Goal: Task Accomplishment & Management: Manage account settings

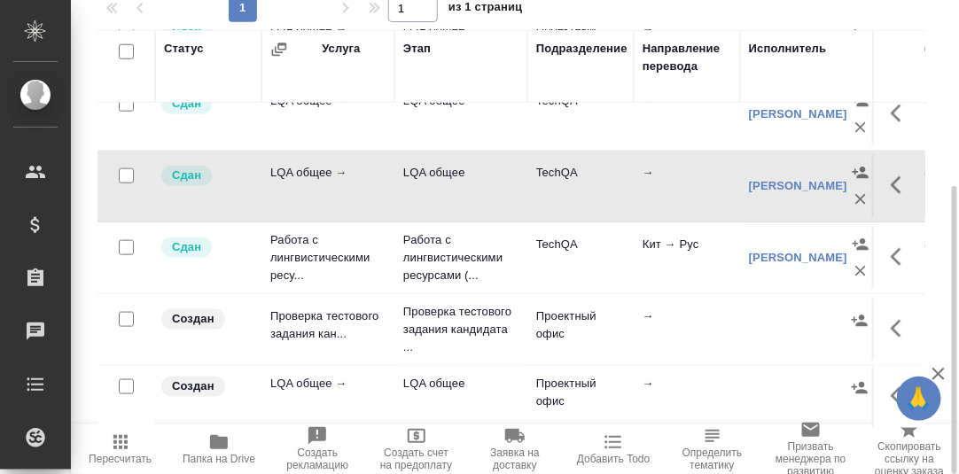
scroll to position [463, 0]
click at [891, 385] on icon "button" at bounding box center [901, 395] width 21 height 21
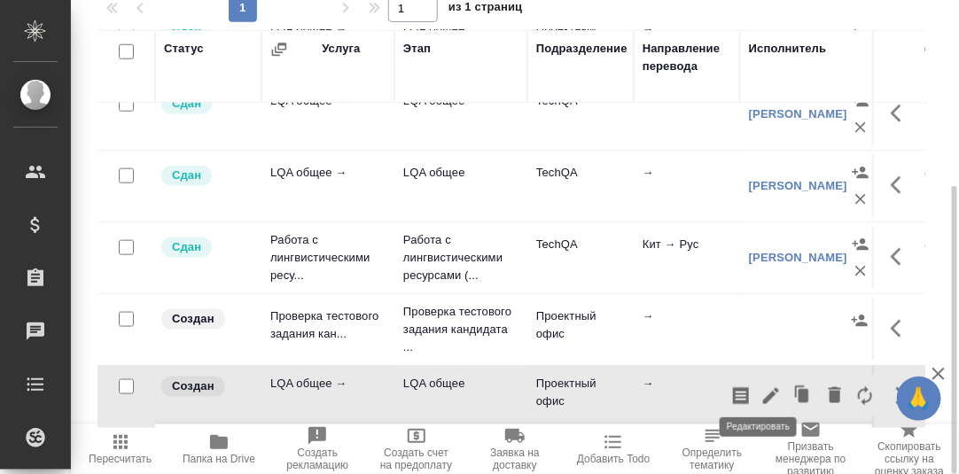
click at [761, 387] on icon "button" at bounding box center [770, 395] width 21 height 21
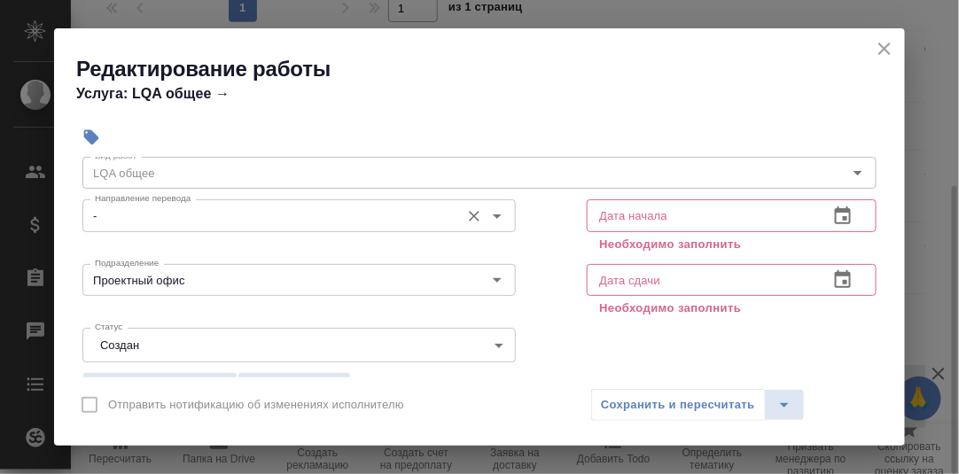
scroll to position [88, 0]
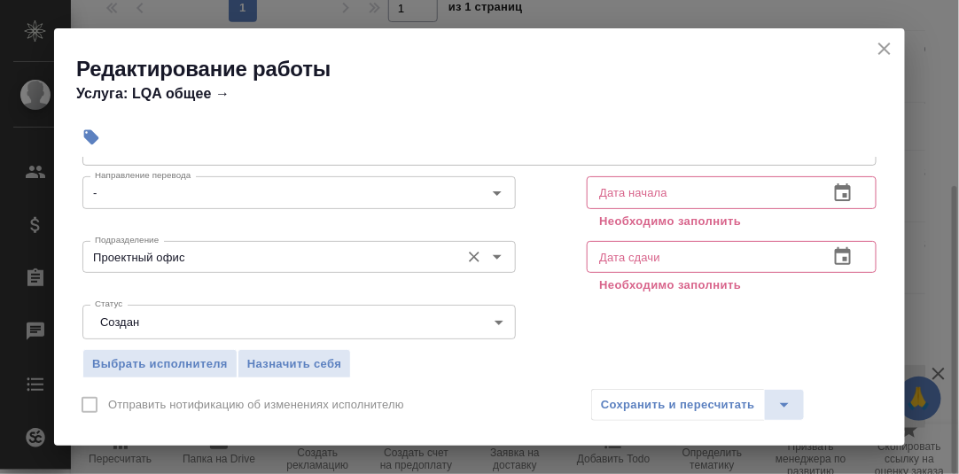
click at [257, 258] on input "Проектный офис" at bounding box center [269, 256] width 363 height 21
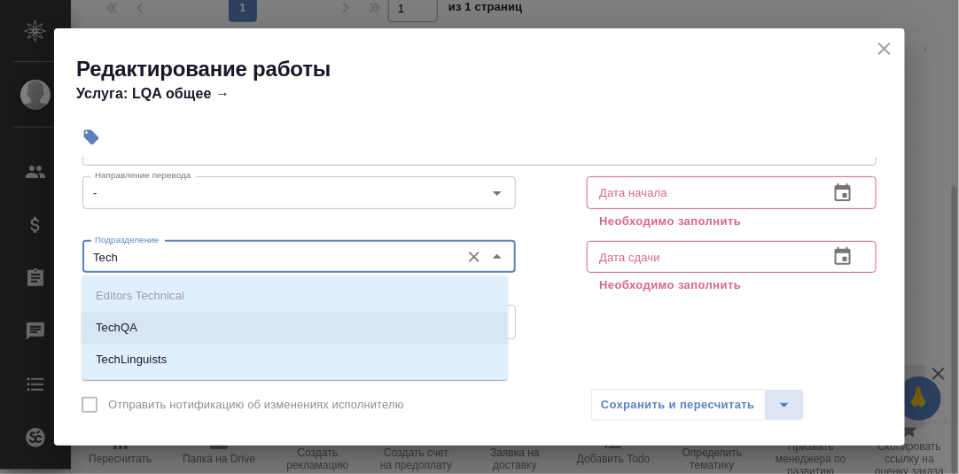
click at [176, 326] on li "TechQA" at bounding box center [295, 328] width 426 height 32
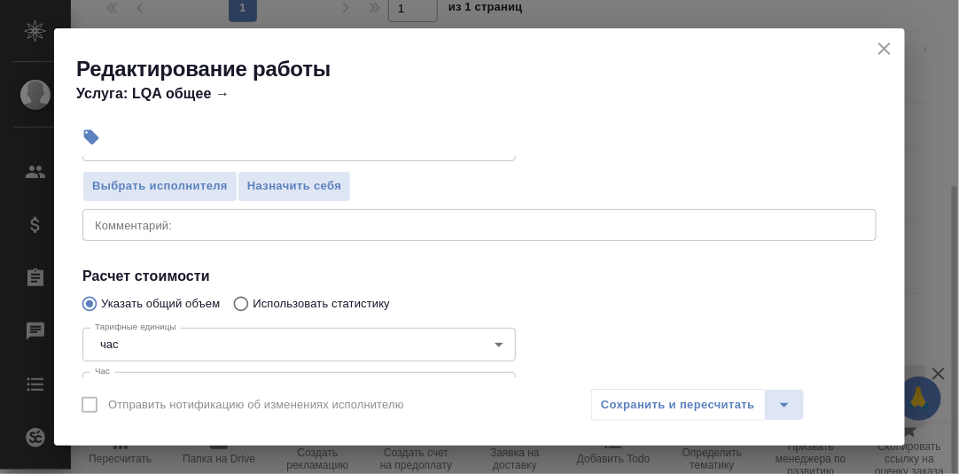
scroll to position [354, 0]
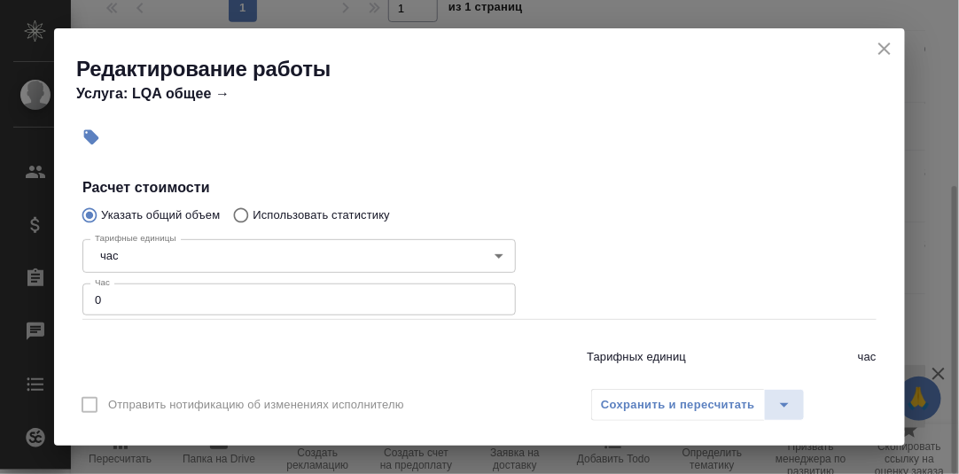
type input "TechQA"
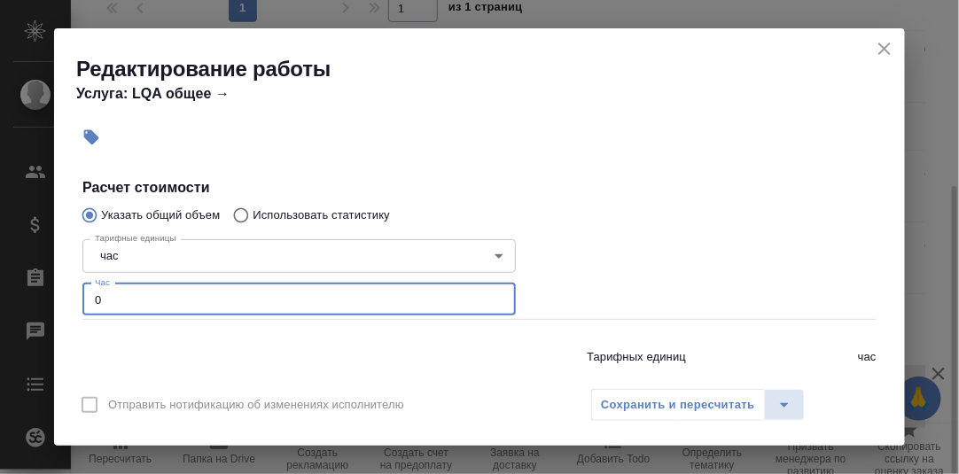
click at [116, 297] on input "0" at bounding box center [298, 300] width 433 height 32
drag, startPoint x: 127, startPoint y: 293, endPoint x: 107, endPoint y: 296, distance: 19.7
click at [107, 296] on input "0.25" at bounding box center [298, 300] width 433 height 32
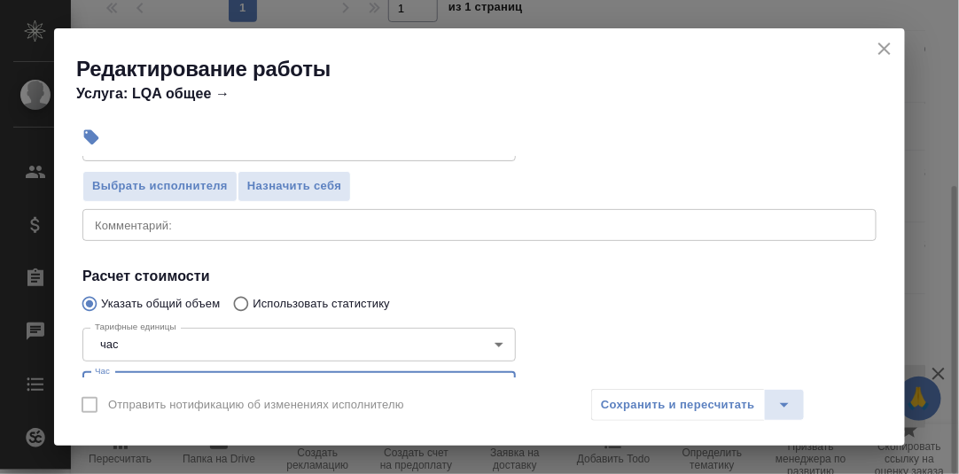
scroll to position [177, 0]
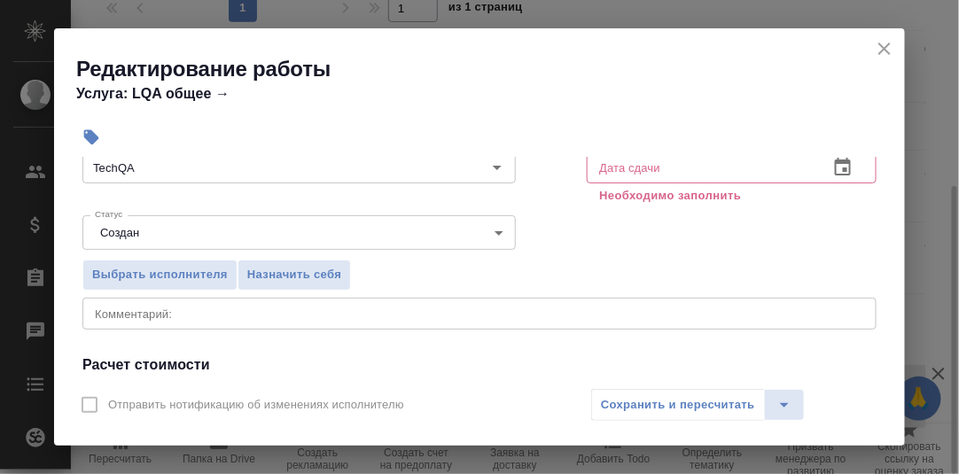
type input "0.3"
click at [152, 311] on textarea at bounding box center [479, 313] width 769 height 13
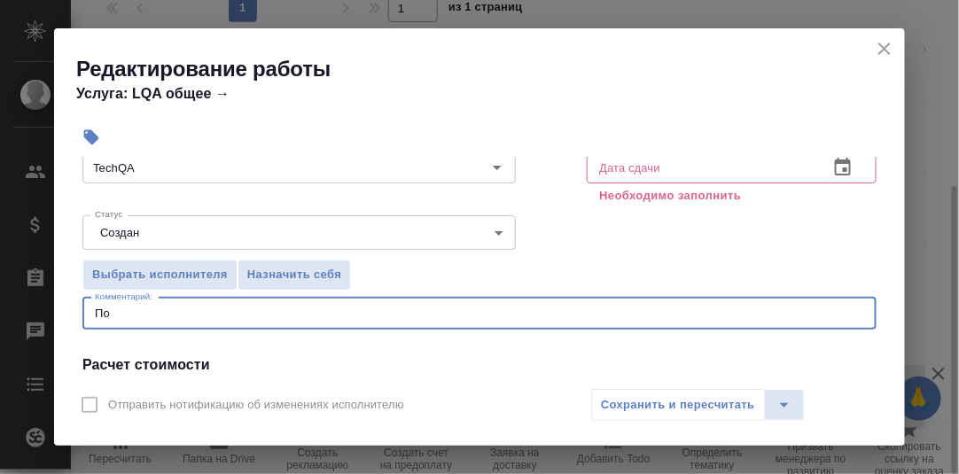
type textarea "П"
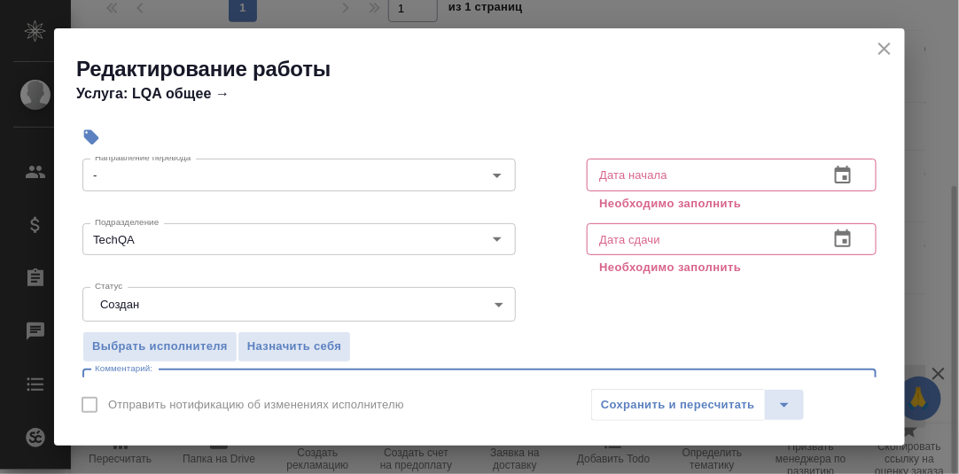
scroll to position [88, 0]
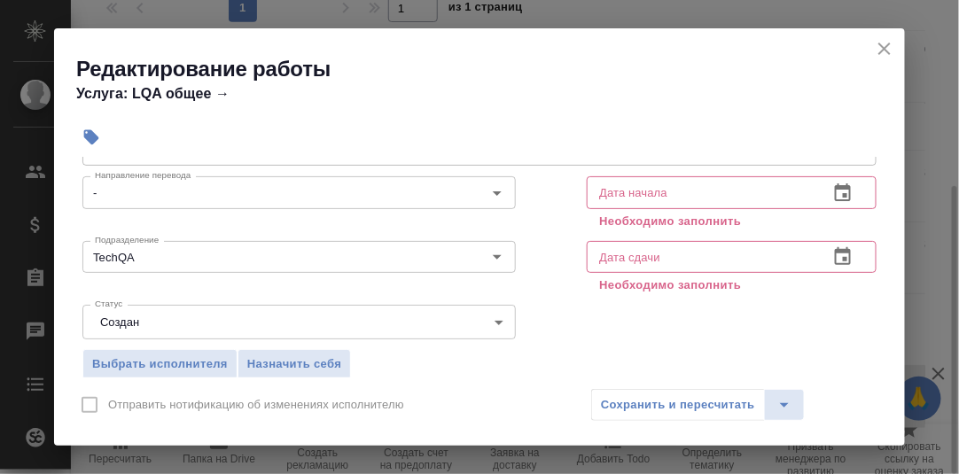
type textarea "Скачивание рабочих часов и подготовка рыбы"
click at [835, 184] on icon "button" at bounding box center [843, 192] width 16 height 18
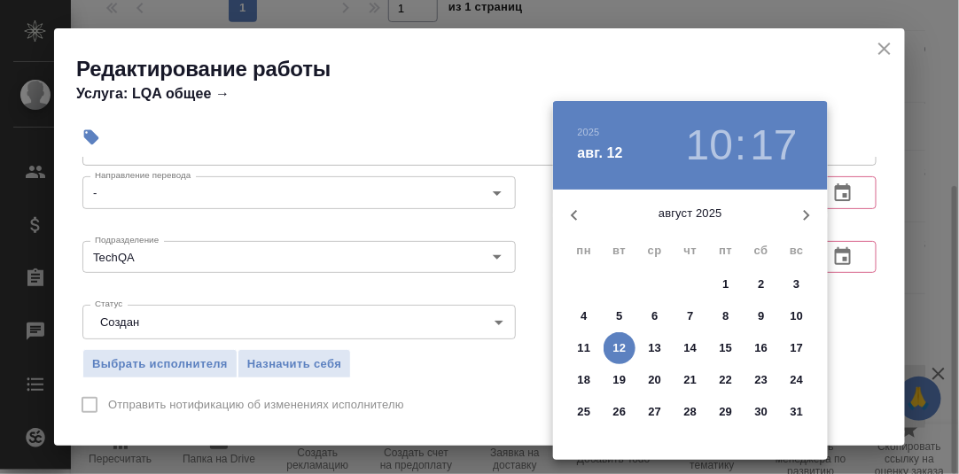
click at [617, 346] on p "12" at bounding box center [619, 348] width 13 height 18
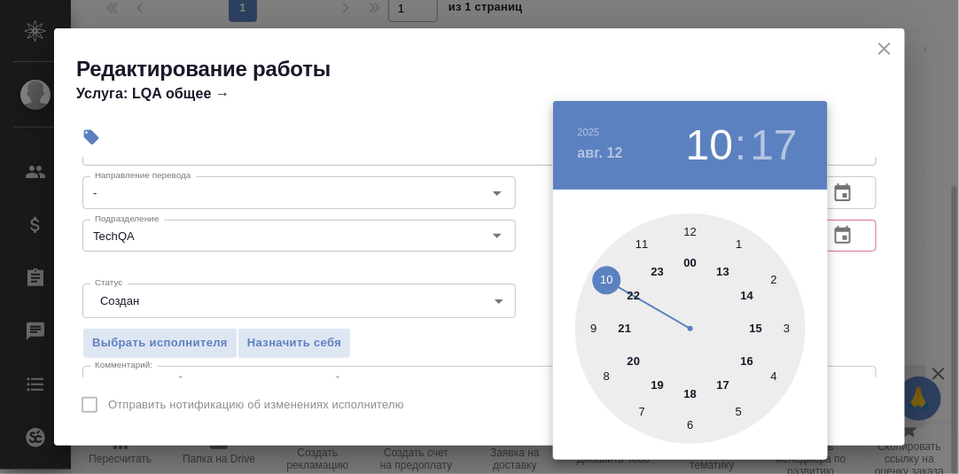
click at [592, 328] on div at bounding box center [690, 329] width 230 height 230
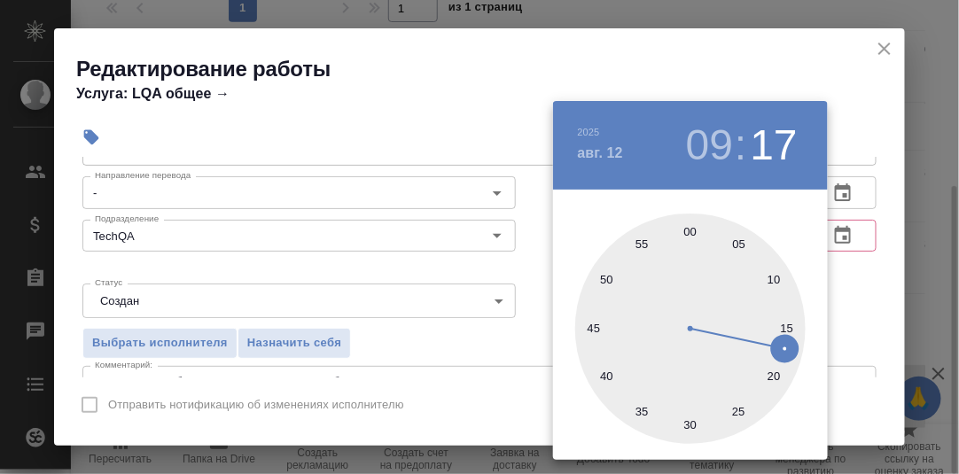
click at [694, 233] on div at bounding box center [690, 329] width 230 height 230
type input "12.08.2025 09:00"
drag, startPoint x: 863, startPoint y: 276, endPoint x: 845, endPoint y: 250, distance: 31.2
click at [863, 275] on div at bounding box center [479, 237] width 959 height 474
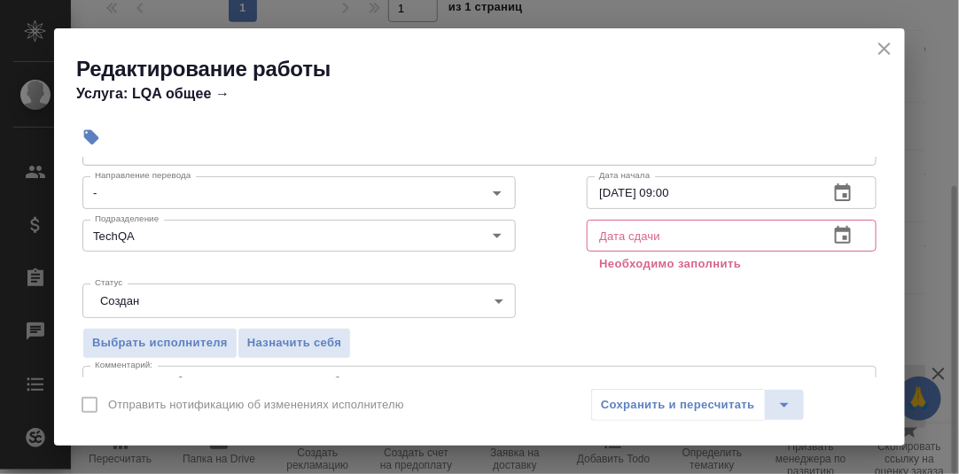
click at [835, 237] on icon "button" at bounding box center [843, 235] width 16 height 18
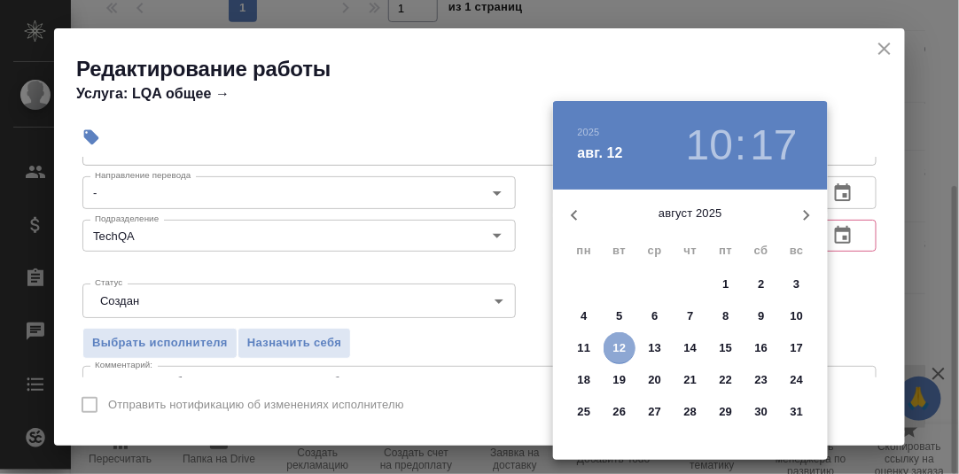
click at [615, 350] on p "12" at bounding box center [619, 348] width 13 height 18
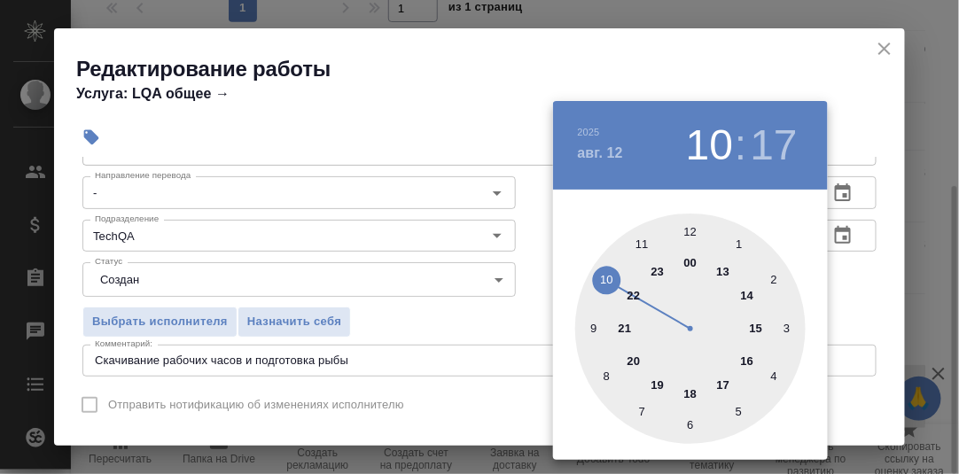
drag, startPoint x: 602, startPoint y: 276, endPoint x: 632, endPoint y: 274, distance: 30.2
click at [603, 276] on div at bounding box center [690, 329] width 230 height 230
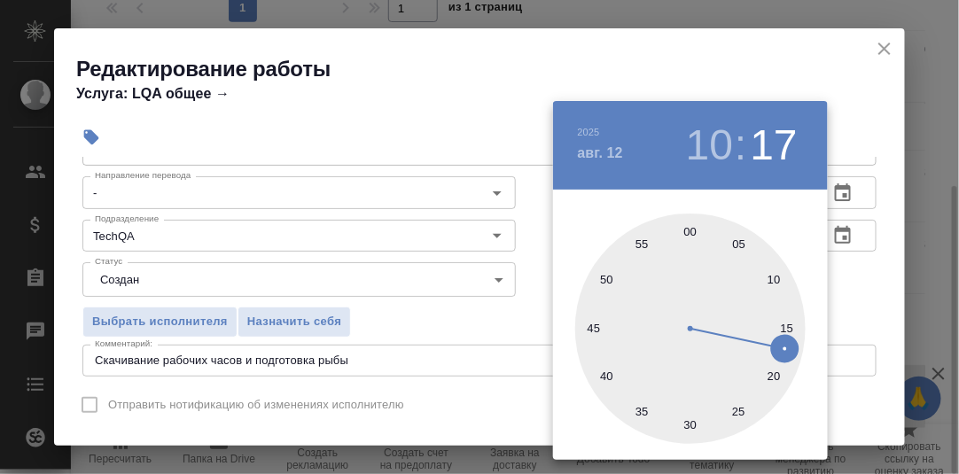
drag, startPoint x: 688, startPoint y: 232, endPoint x: 728, endPoint y: 245, distance: 42.0
click at [689, 233] on div at bounding box center [690, 329] width 230 height 230
type input "12.08.2025 10:00"
click at [846, 276] on div at bounding box center [479, 237] width 959 height 474
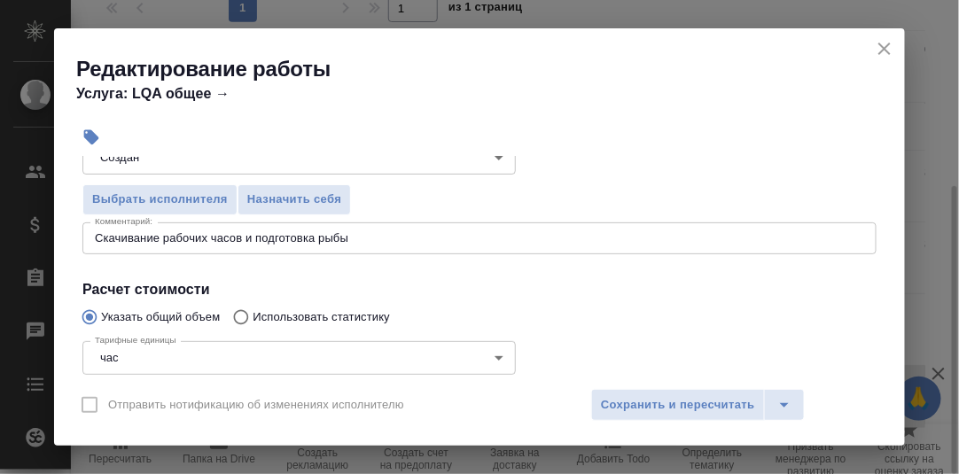
scroll to position [354, 0]
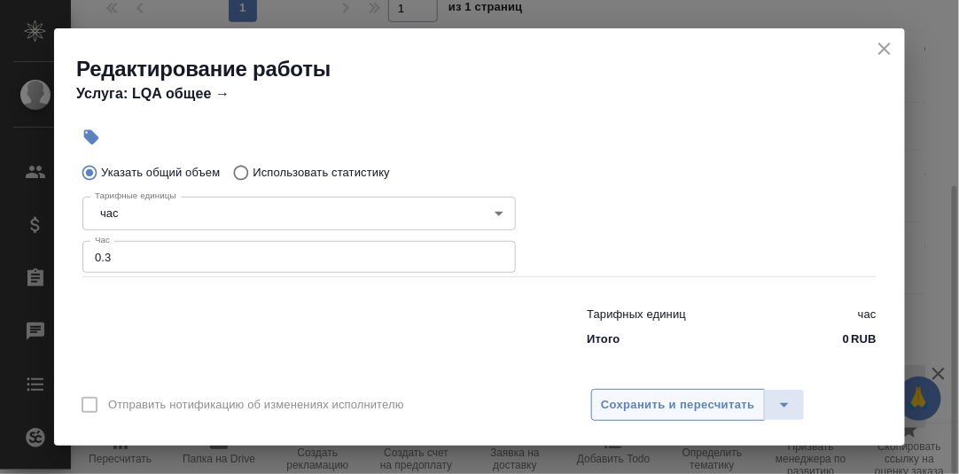
click at [666, 403] on span "Сохранить и пересчитать" at bounding box center [678, 405] width 154 height 20
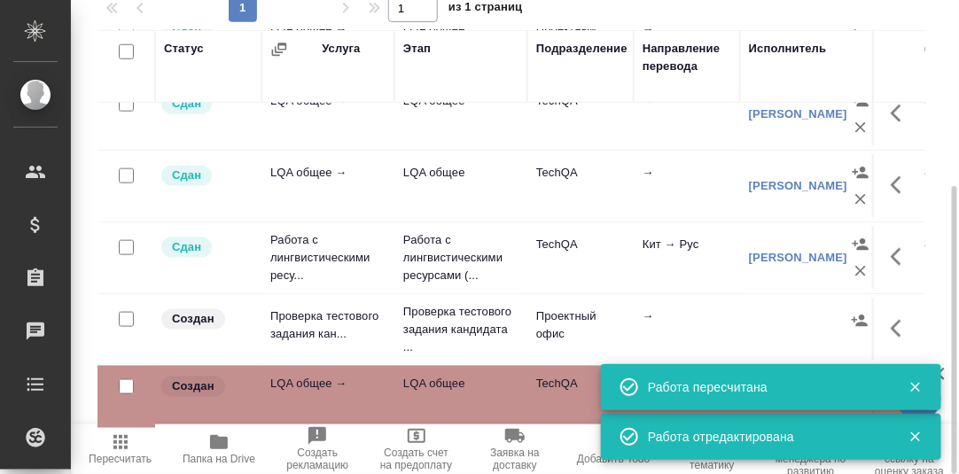
drag, startPoint x: 911, startPoint y: 385, endPoint x: 916, endPoint y: 438, distance: 53.4
click at [911, 386] on icon "button" at bounding box center [915, 387] width 16 height 16
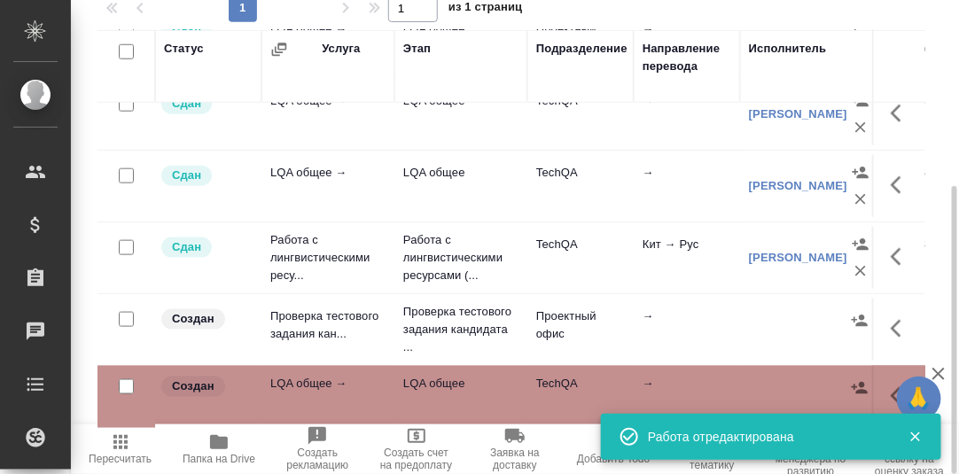
drag, startPoint x: 916, startPoint y: 437, endPoint x: 889, endPoint y: 409, distance: 38.8
click at [915, 437] on icon "button" at bounding box center [915, 437] width 10 height 10
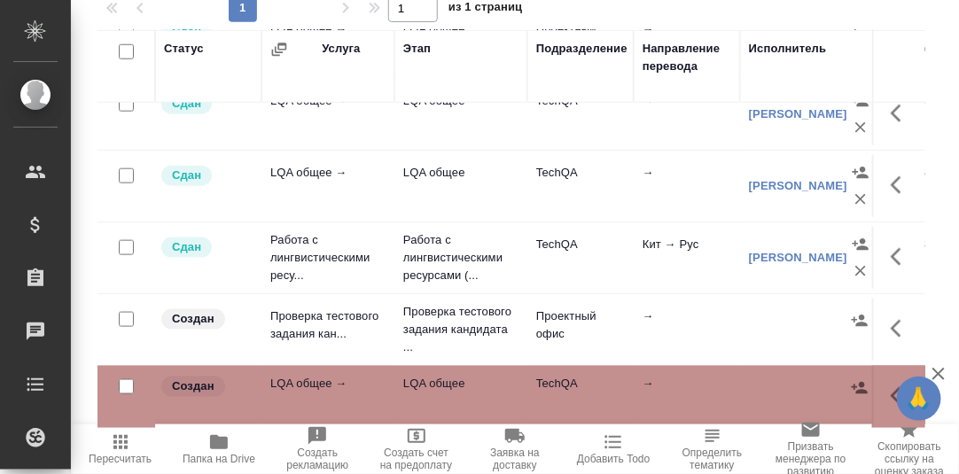
click at [891, 385] on icon "button" at bounding box center [901, 395] width 21 height 21
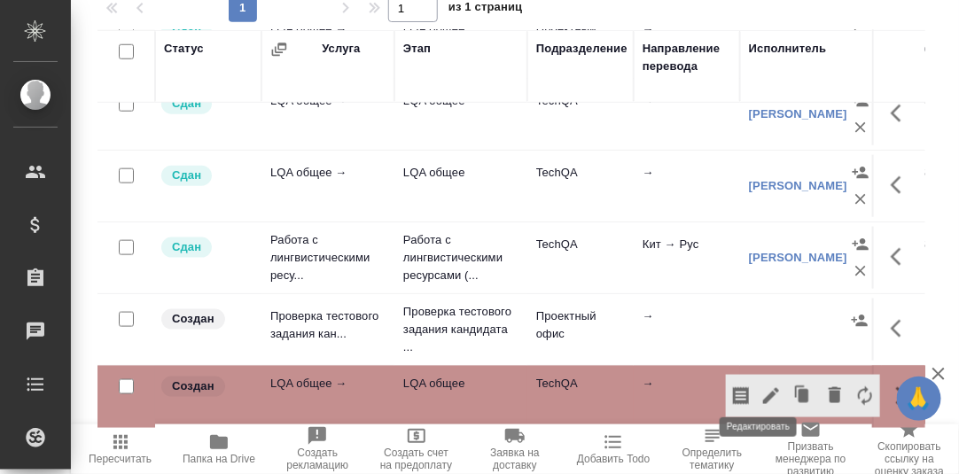
click at [763, 388] on icon "button" at bounding box center [771, 396] width 16 height 16
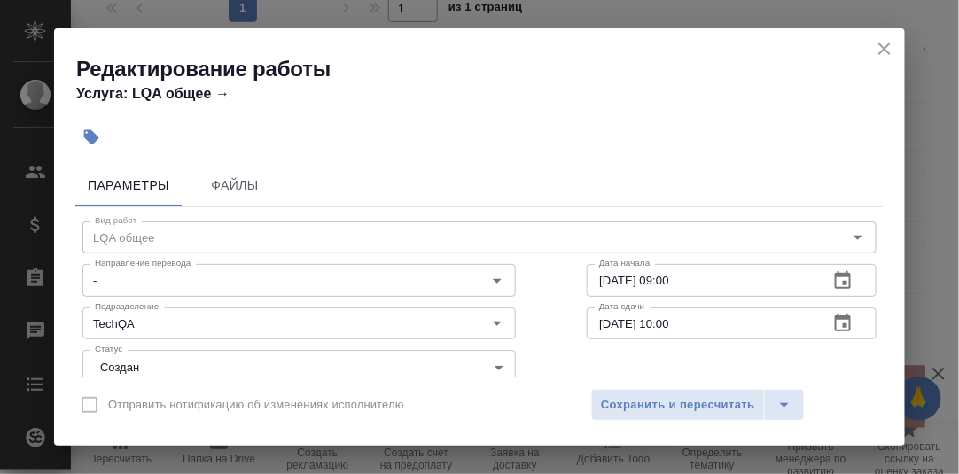
scroll to position [88, 0]
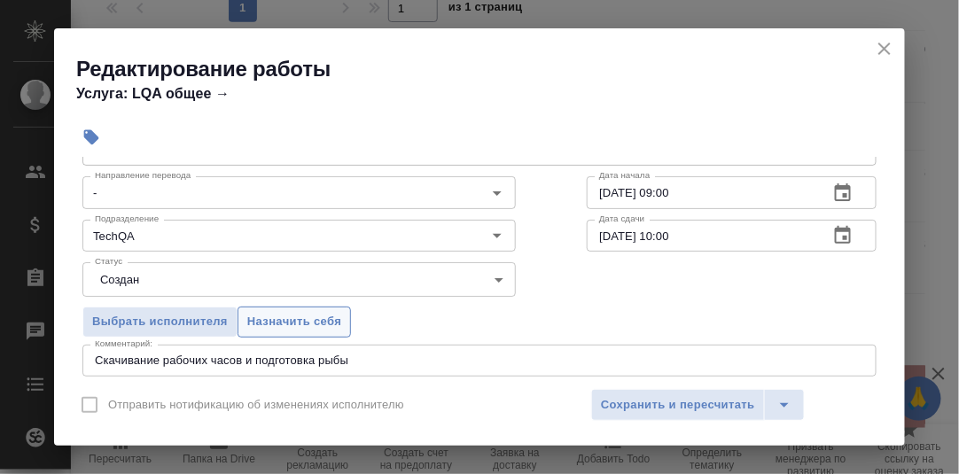
click at [315, 314] on span "Назначить себя" at bounding box center [294, 322] width 94 height 20
click at [670, 401] on span "Сохранить и пересчитать" at bounding box center [678, 405] width 154 height 20
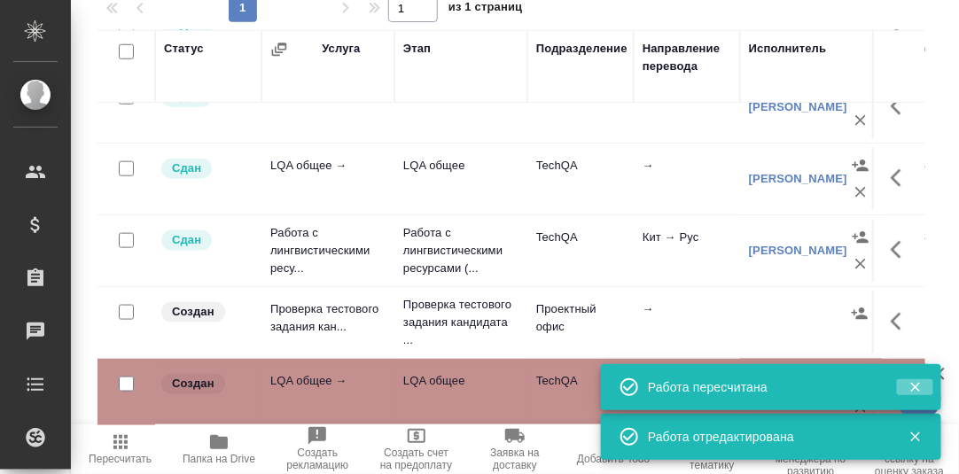
drag, startPoint x: 917, startPoint y: 385, endPoint x: 912, endPoint y: 424, distance: 40.2
click at [916, 385] on icon "button" at bounding box center [915, 388] width 10 height 10
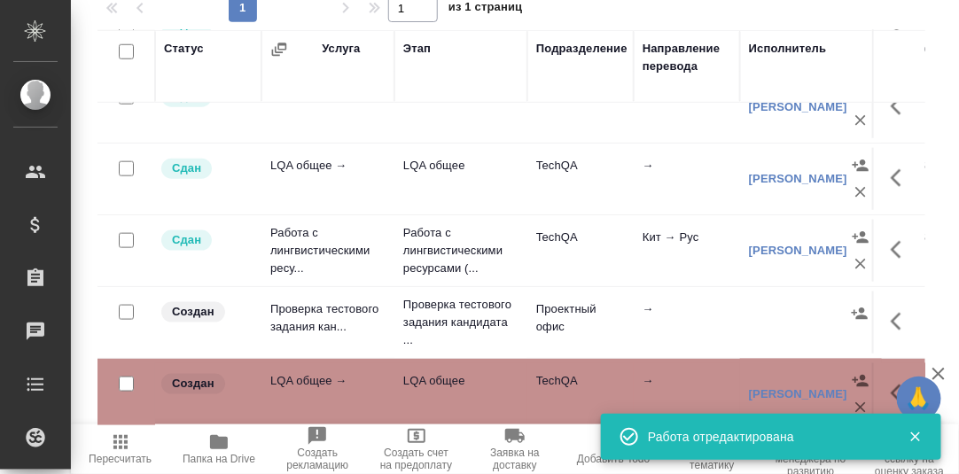
click at [914, 447] on div at bounding box center [908, 436] width 52 height 25
click at [914, 437] on icon "button" at bounding box center [915, 437] width 10 height 10
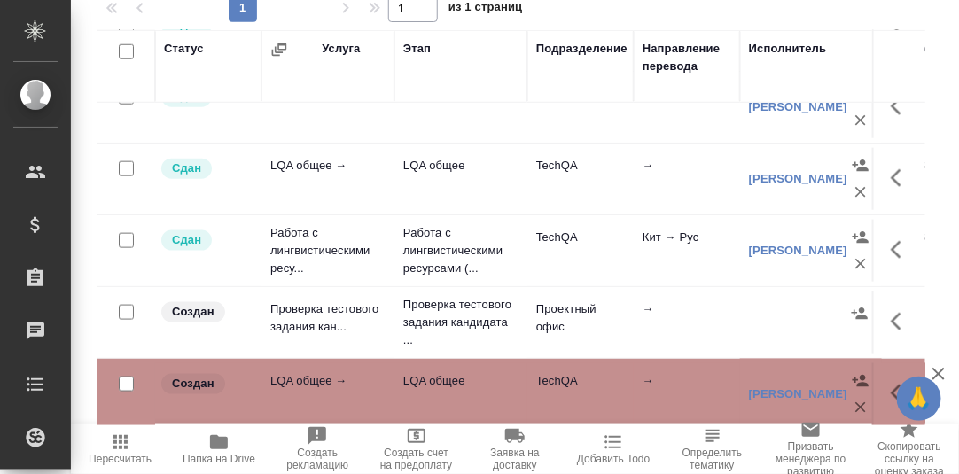
click at [891, 389] on icon "button" at bounding box center [896, 394] width 11 height 18
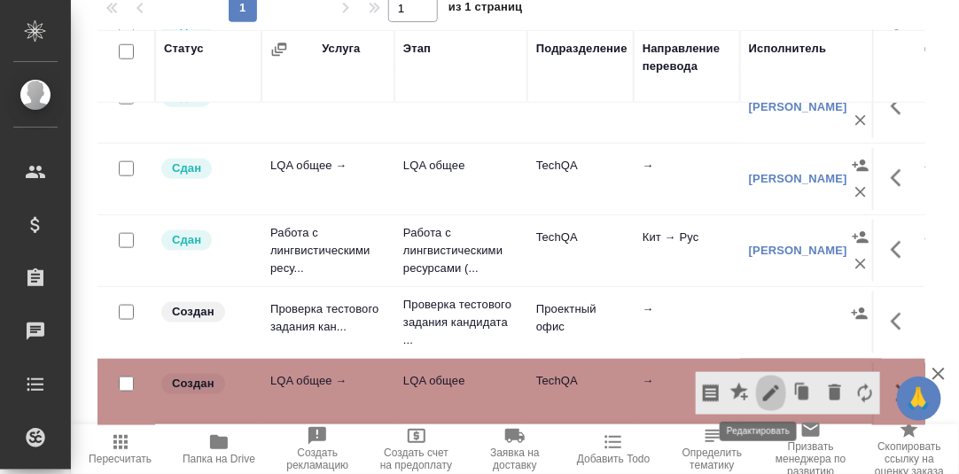
click at [763, 388] on icon "button" at bounding box center [771, 393] width 16 height 16
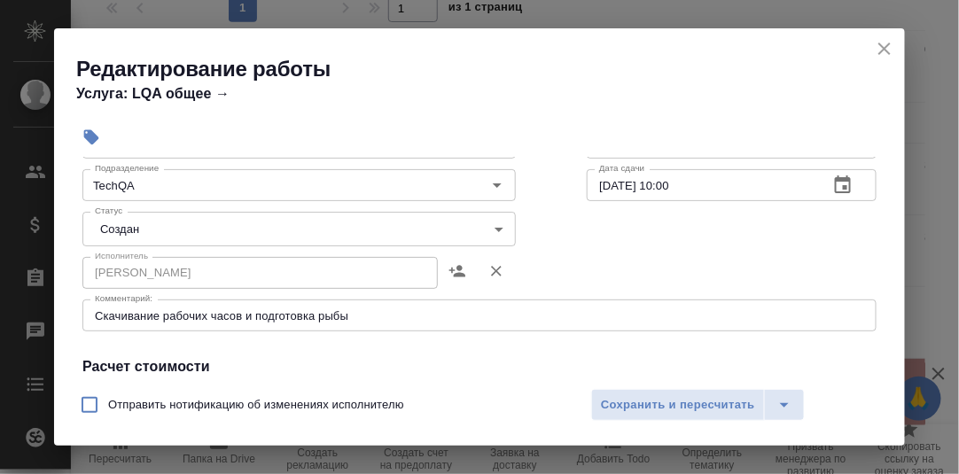
scroll to position [117, 0]
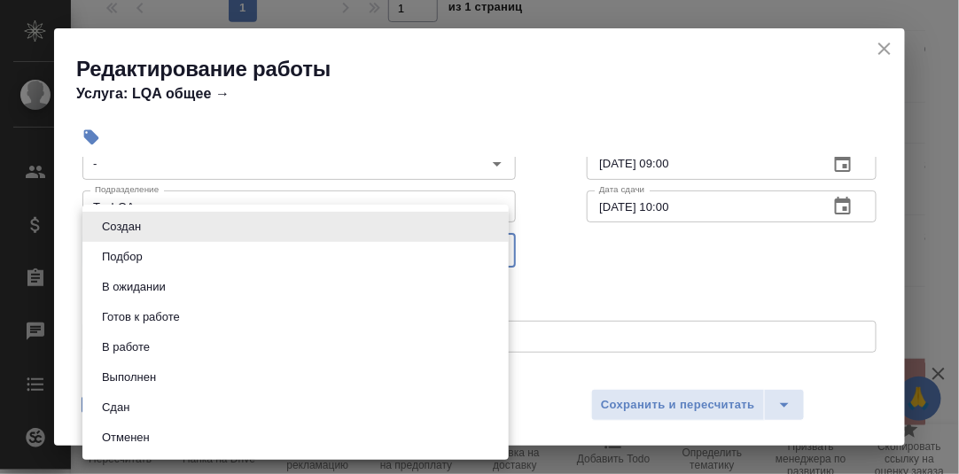
drag, startPoint x: 487, startPoint y: 247, endPoint x: 419, endPoint y: 263, distance: 70.1
click at [488, 248] on body "🙏 .cls-1 fill:#fff; AWATERA Румянцева Дарья d.rumyantseva Клиенты Спецификации …" at bounding box center [479, 237] width 959 height 474
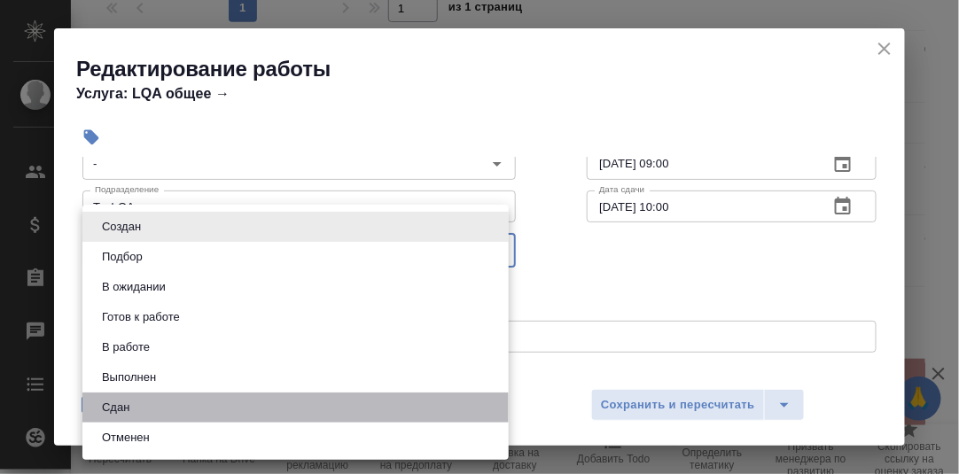
click at [184, 402] on li "Сдан" at bounding box center [295, 408] width 426 height 30
type input "closed"
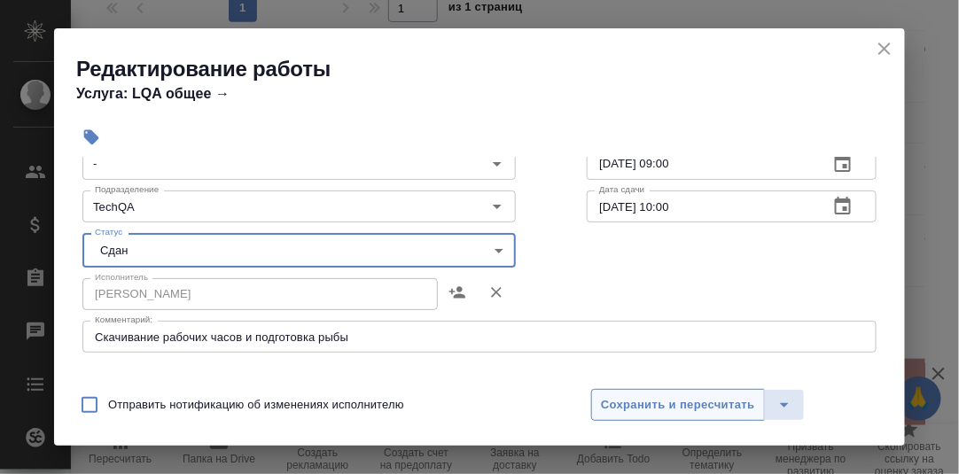
click at [650, 409] on span "Сохранить и пересчитать" at bounding box center [678, 405] width 154 height 20
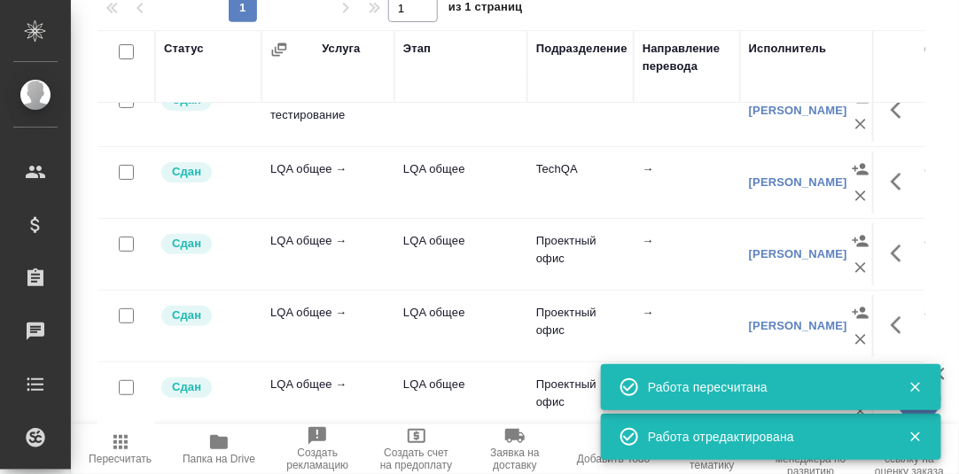
scroll to position [0, 0]
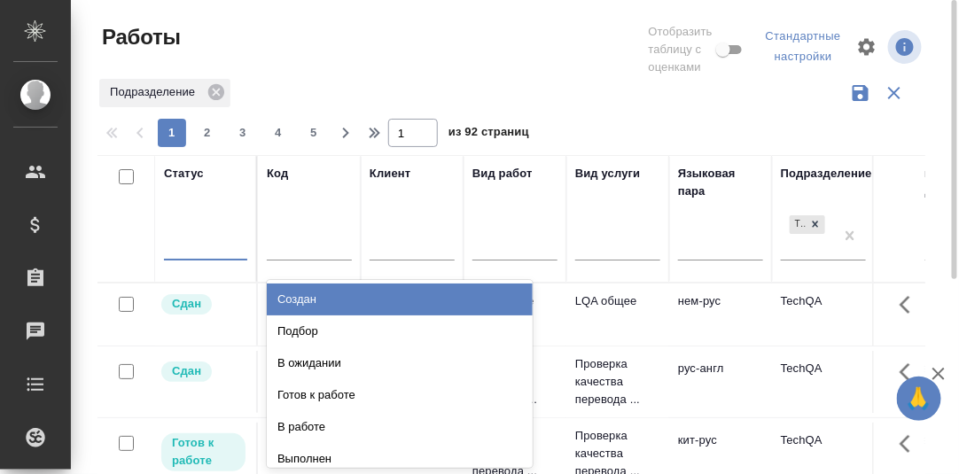
click at [185, 245] on div at bounding box center [205, 243] width 83 height 26
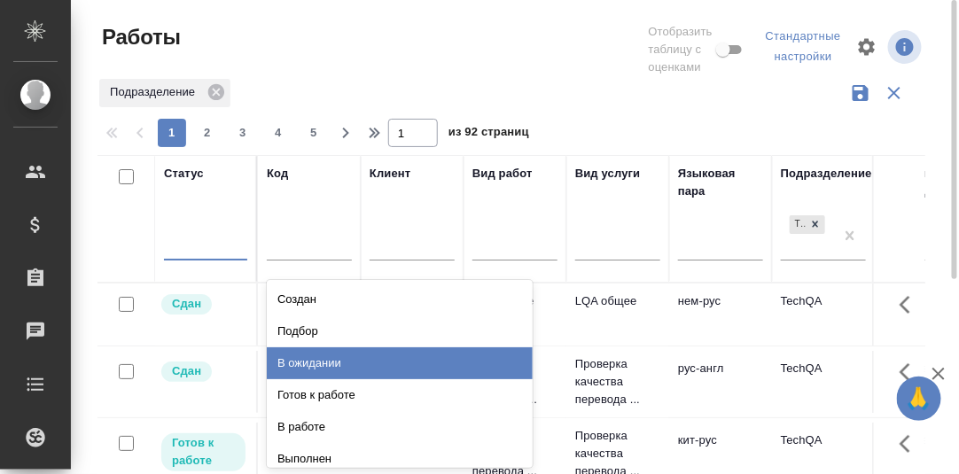
click at [329, 367] on div "В ожидании" at bounding box center [400, 363] width 266 height 32
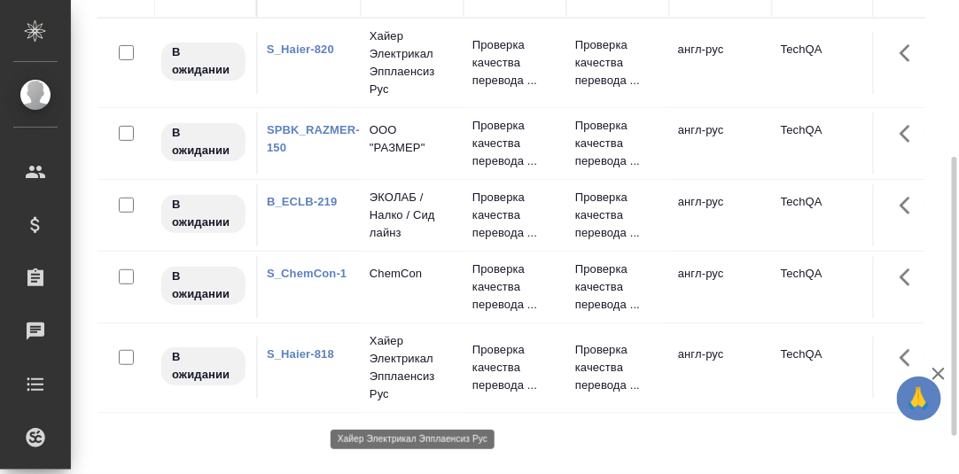
scroll to position [329, 0]
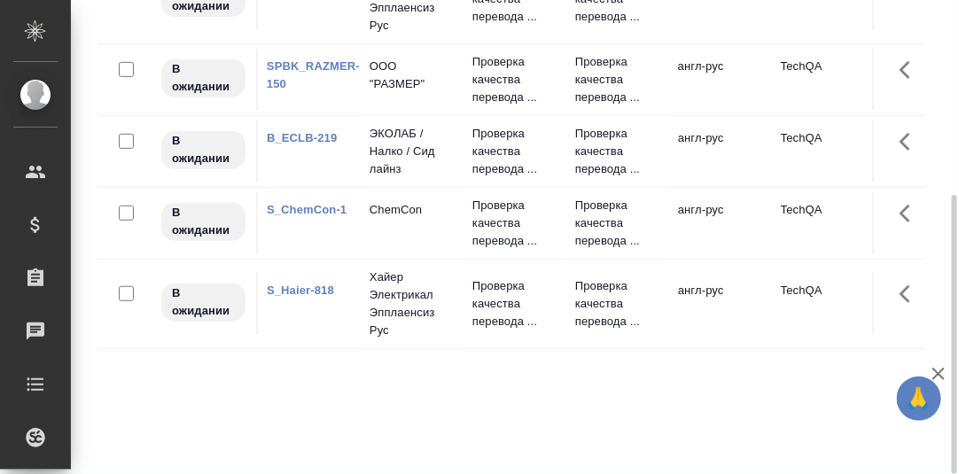
click at [300, 297] on link "S_Haier-818" at bounding box center [300, 290] width 67 height 13
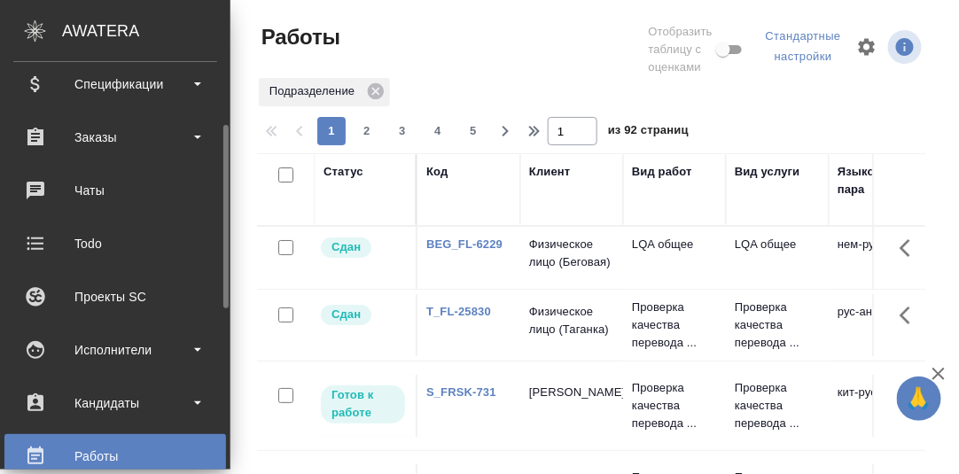
scroll to position [52, 0]
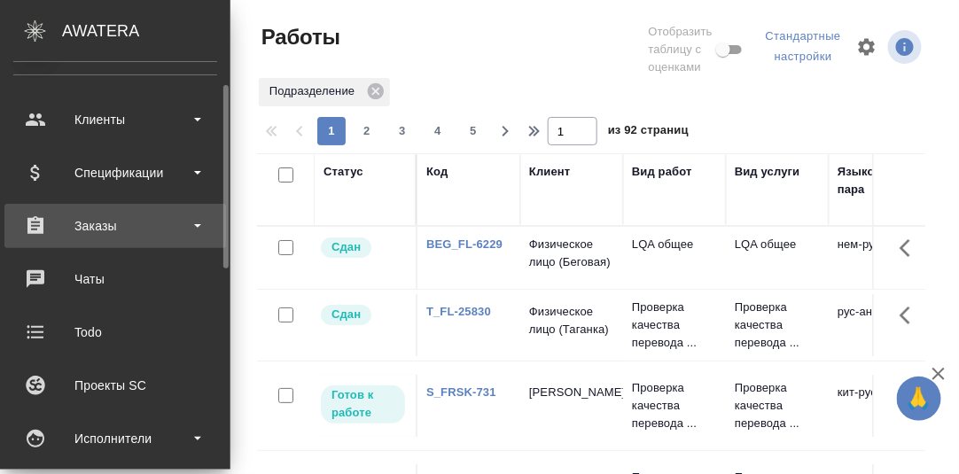
click at [91, 226] on div "Заказы" at bounding box center [115, 226] width 204 height 27
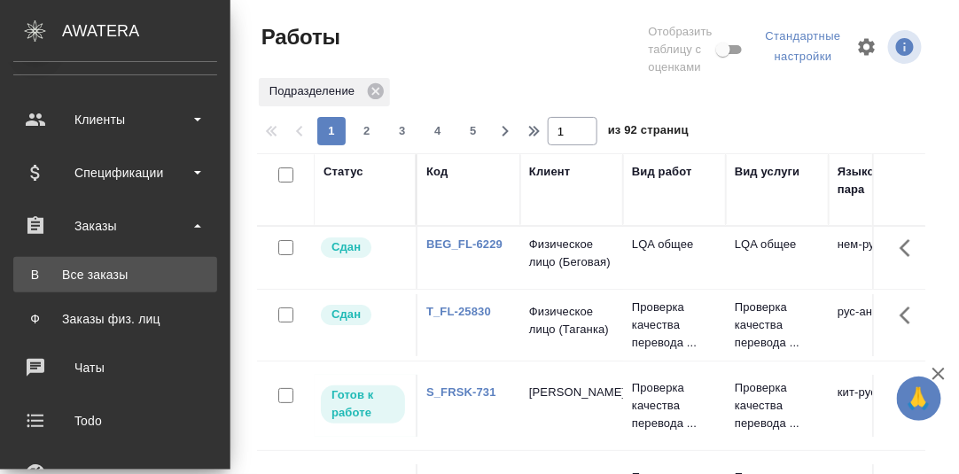
click at [91, 274] on div "Все заказы" at bounding box center [115, 275] width 186 height 18
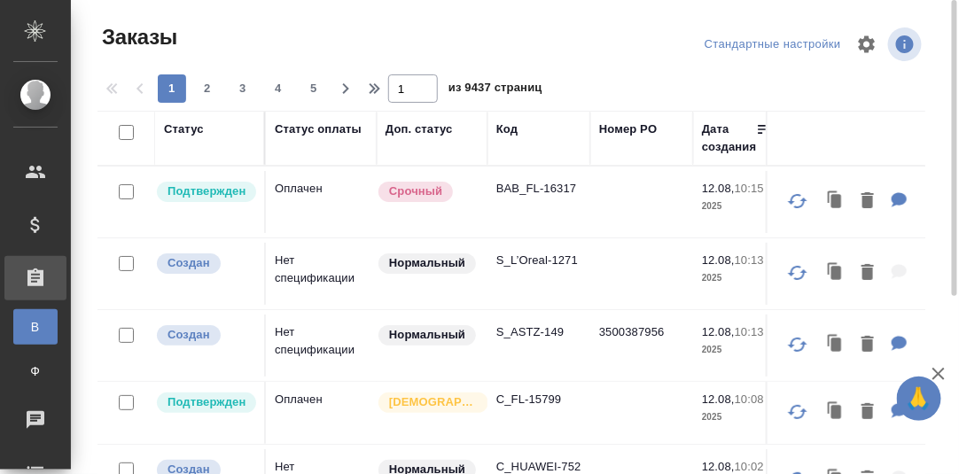
click at [510, 134] on div "Код" at bounding box center [506, 130] width 21 height 18
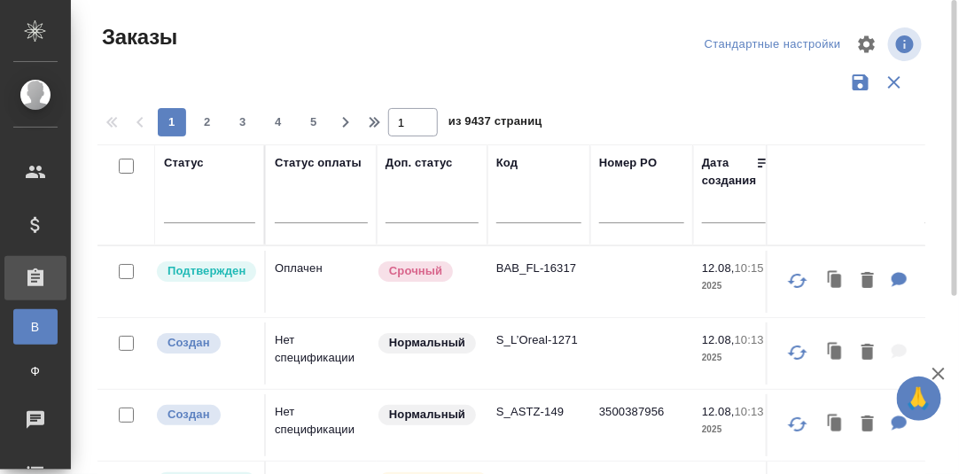
click at [507, 219] on input "text" at bounding box center [538, 212] width 85 height 22
paste input "KRL_CITIKOPTER-13"
type input "KRL_CITIKOPTER-13"
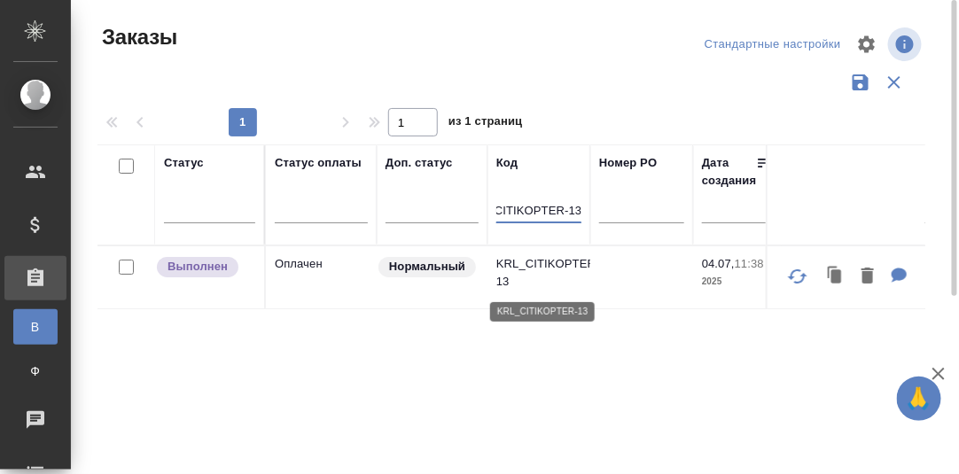
scroll to position [0, 0]
click at [549, 261] on p "KRL_CITIKOPTER-13" at bounding box center [538, 272] width 85 height 35
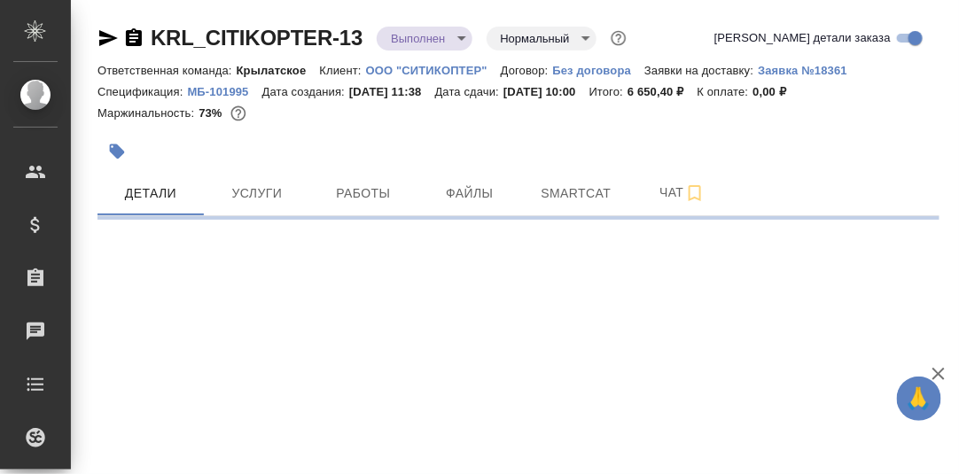
select select "RU"
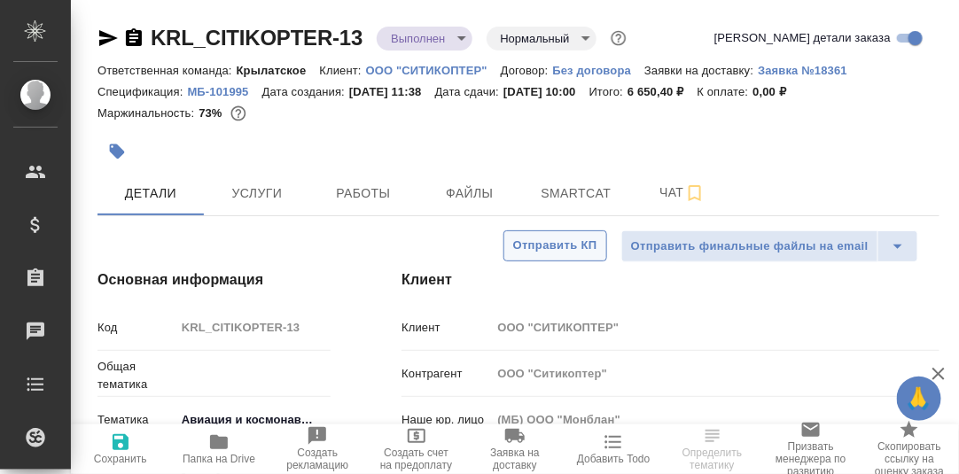
type textarea "x"
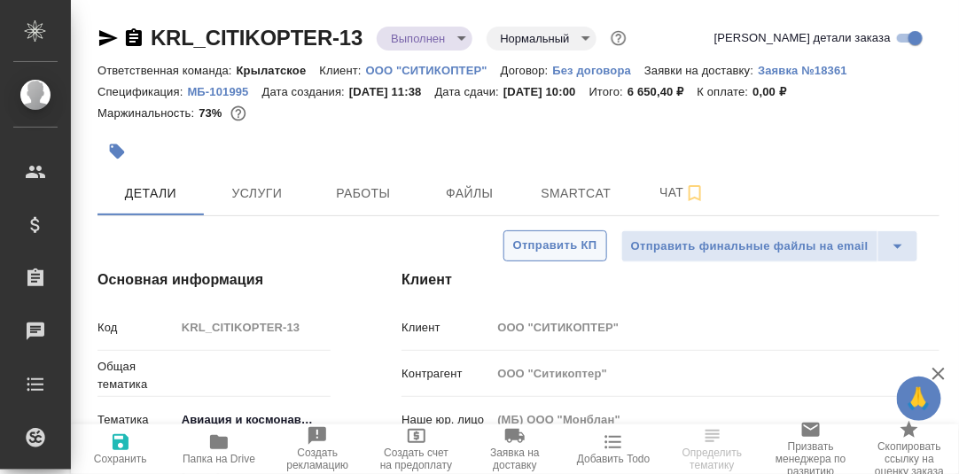
type textarea "x"
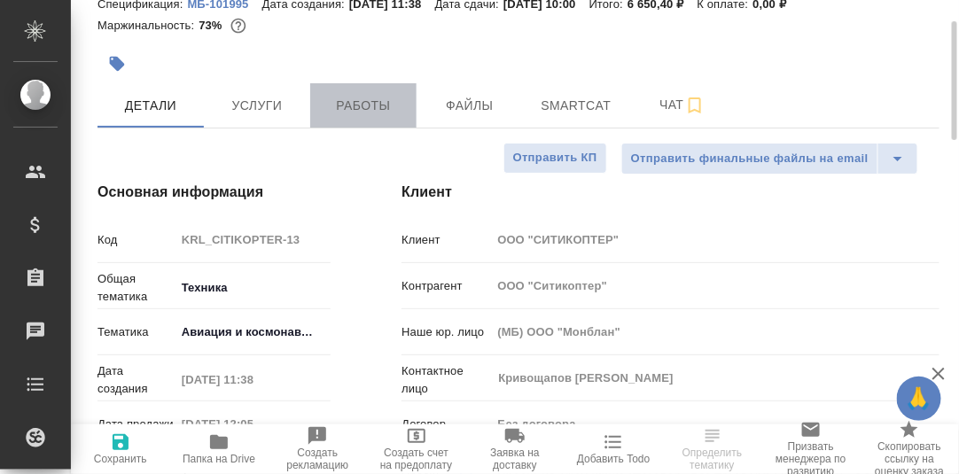
click at [376, 106] on span "Работы" at bounding box center [363, 106] width 85 height 22
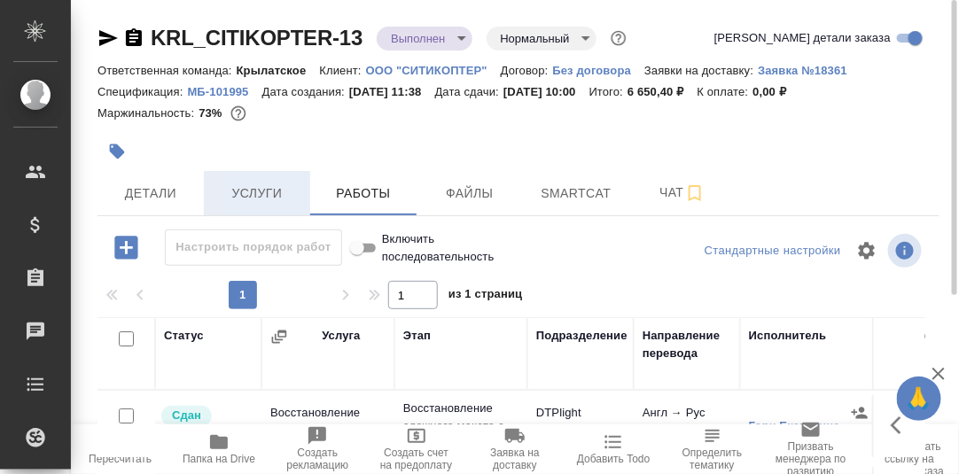
click at [252, 192] on span "Услуги" at bounding box center [256, 194] width 85 height 22
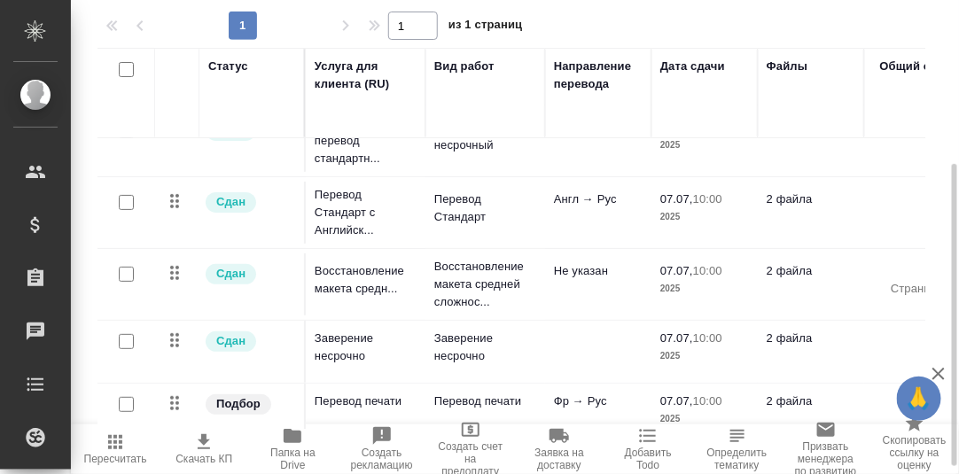
scroll to position [61, 0]
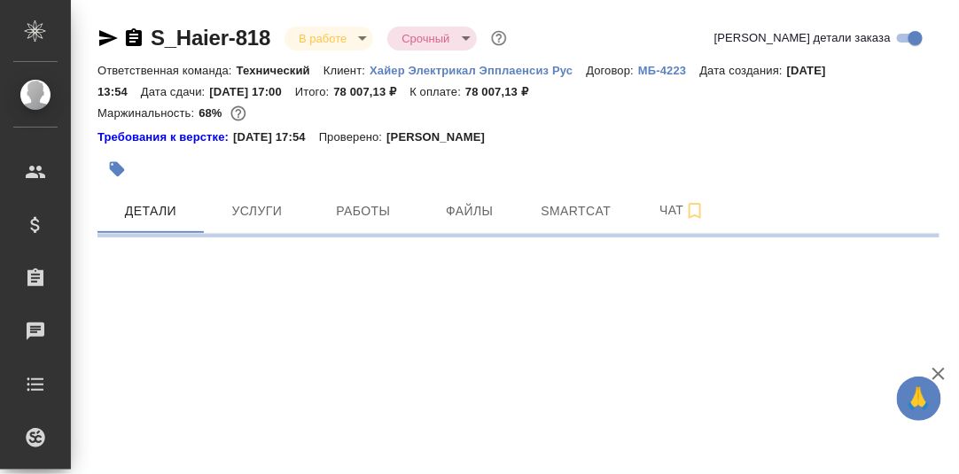
select select "RU"
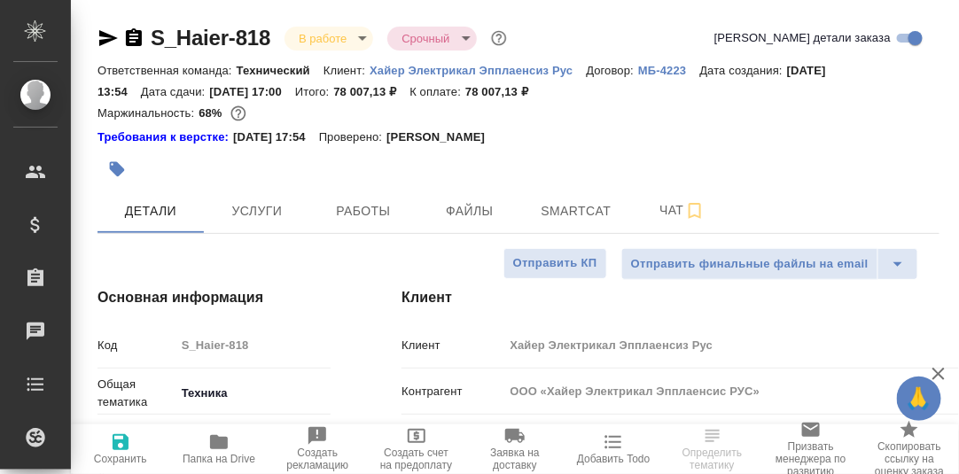
type textarea "x"
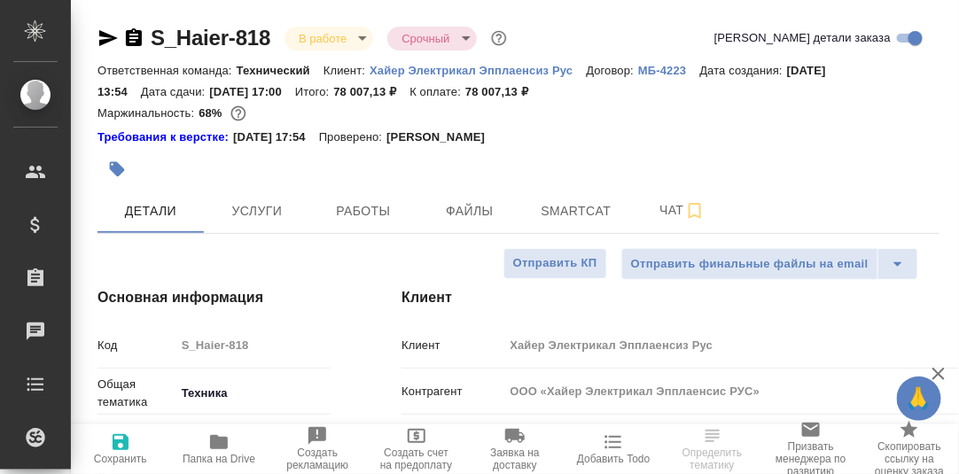
type textarea "x"
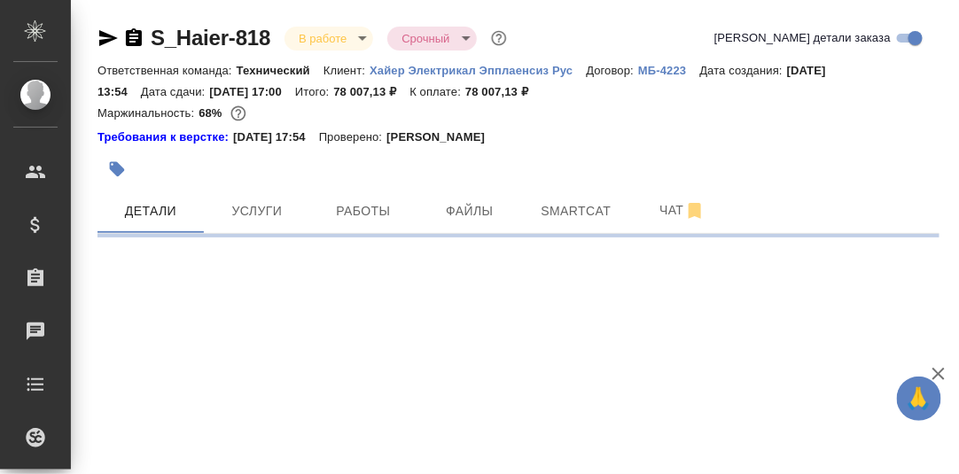
select select "RU"
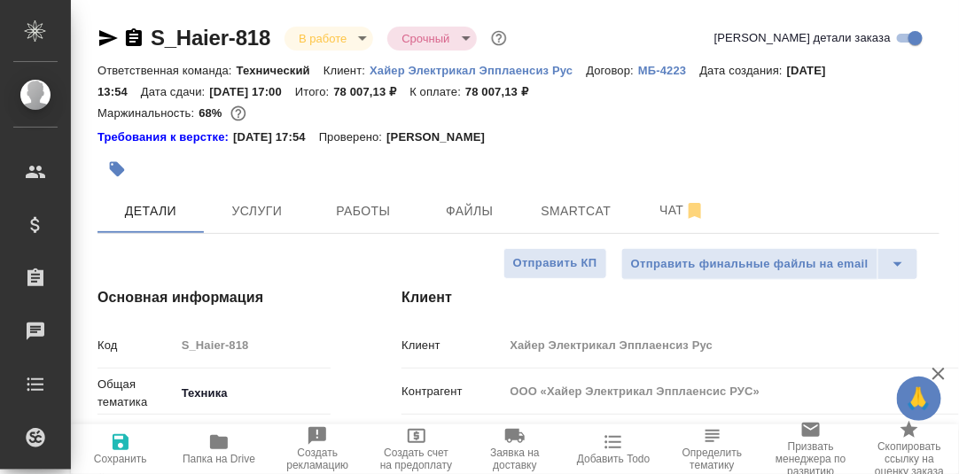
type textarea "x"
click at [564, 212] on span "Smartcat" at bounding box center [575, 211] width 85 height 22
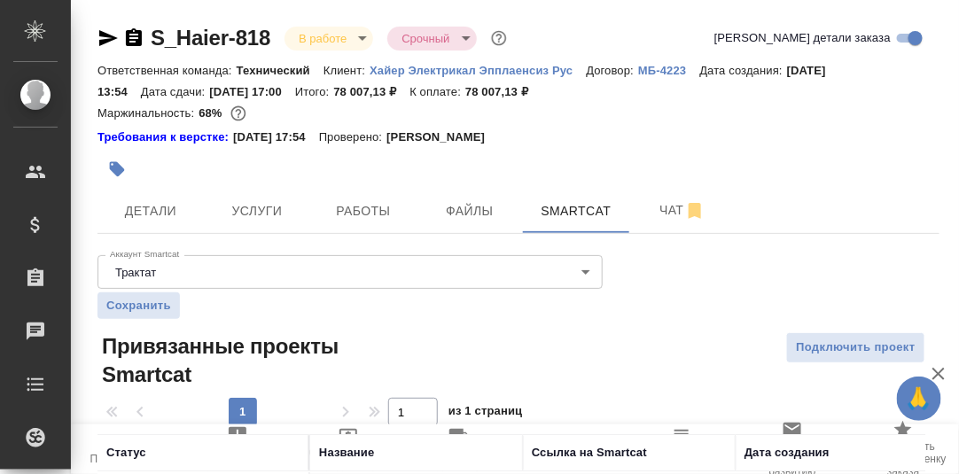
scroll to position [118, 0]
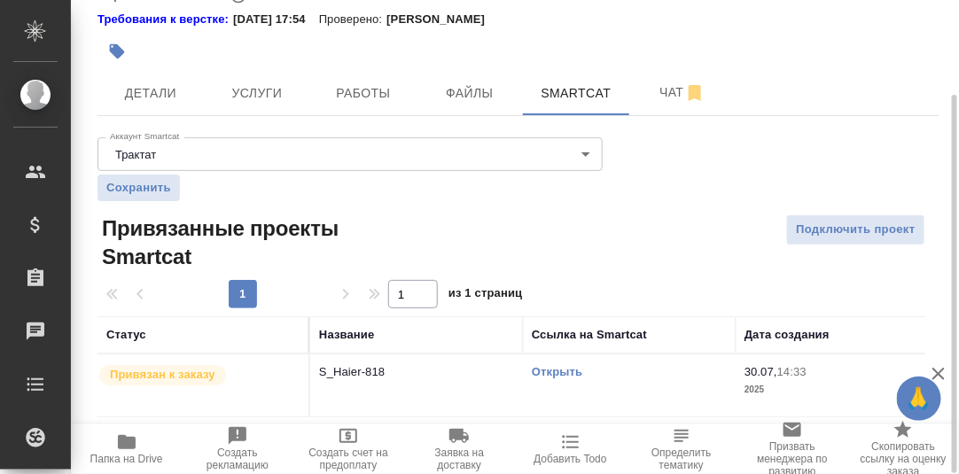
click at [559, 372] on link "Открыть" at bounding box center [557, 371] width 51 height 13
